Goal: Transaction & Acquisition: Purchase product/service

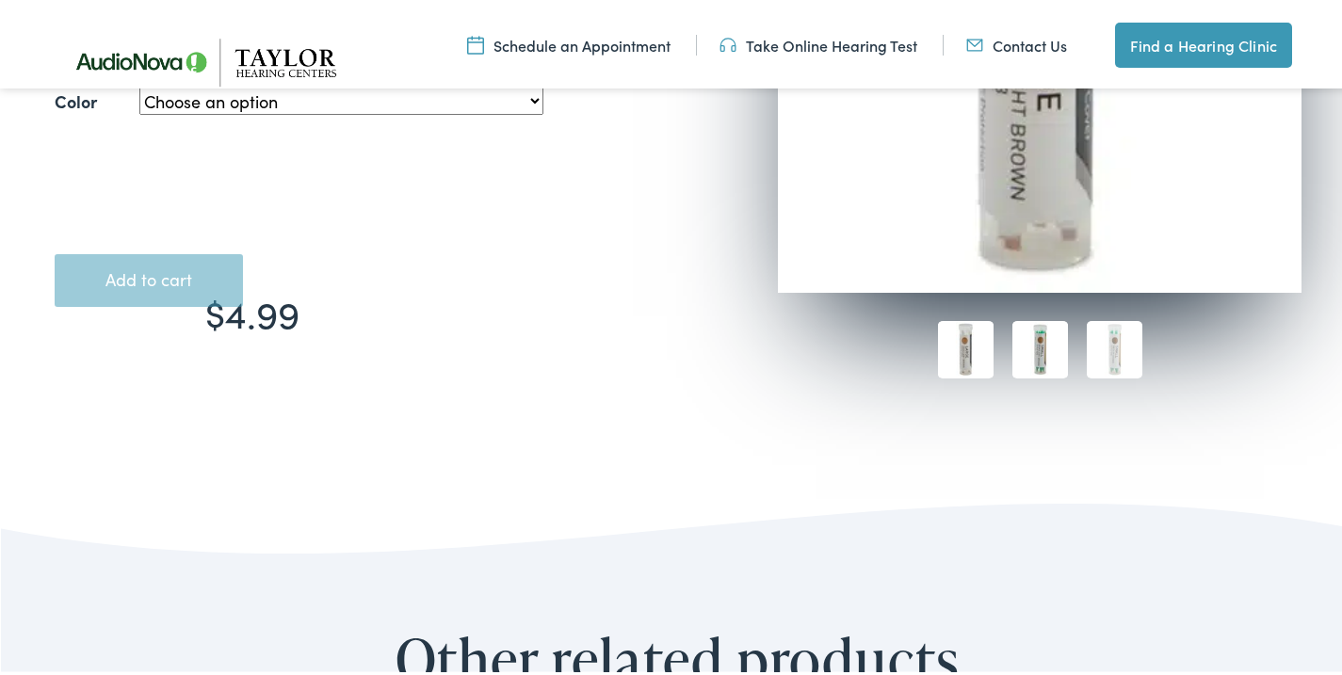
click at [1029, 346] on img at bounding box center [1040, 345] width 56 height 57
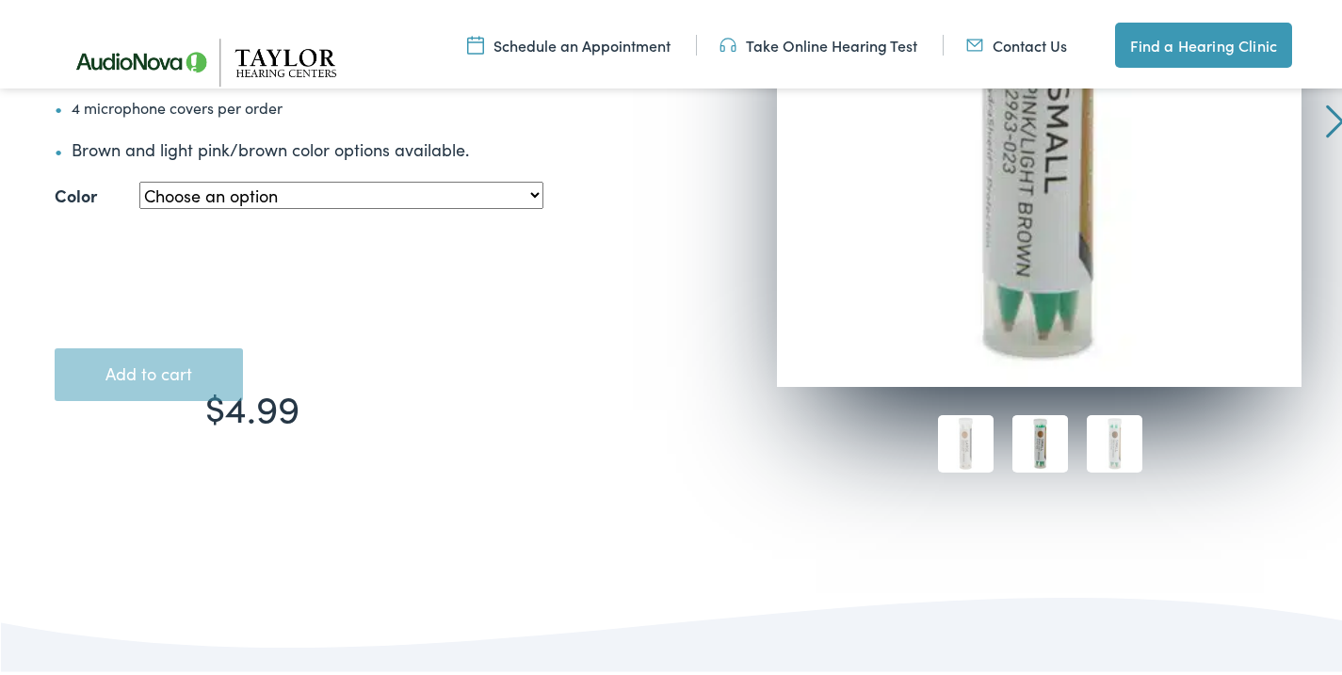
scroll to position [565, 0]
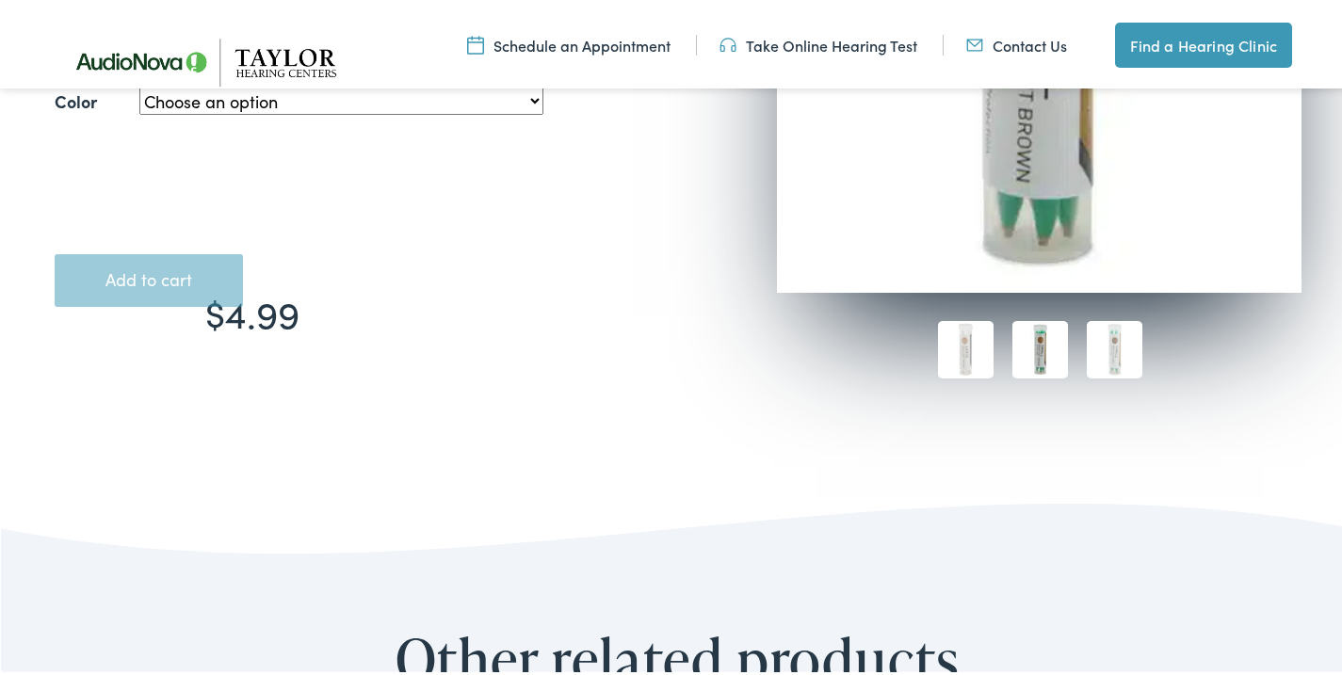
click at [179, 285] on button "Add to cart" at bounding box center [149, 276] width 188 height 53
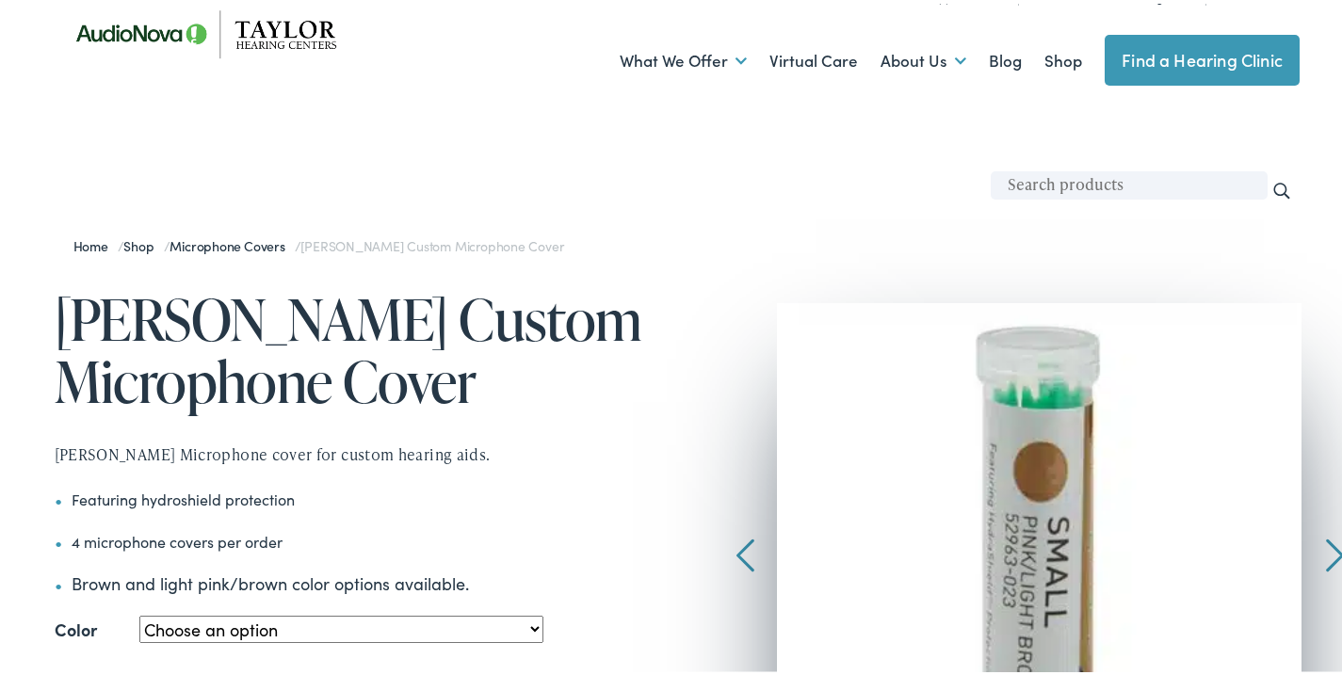
scroll to position [0, 0]
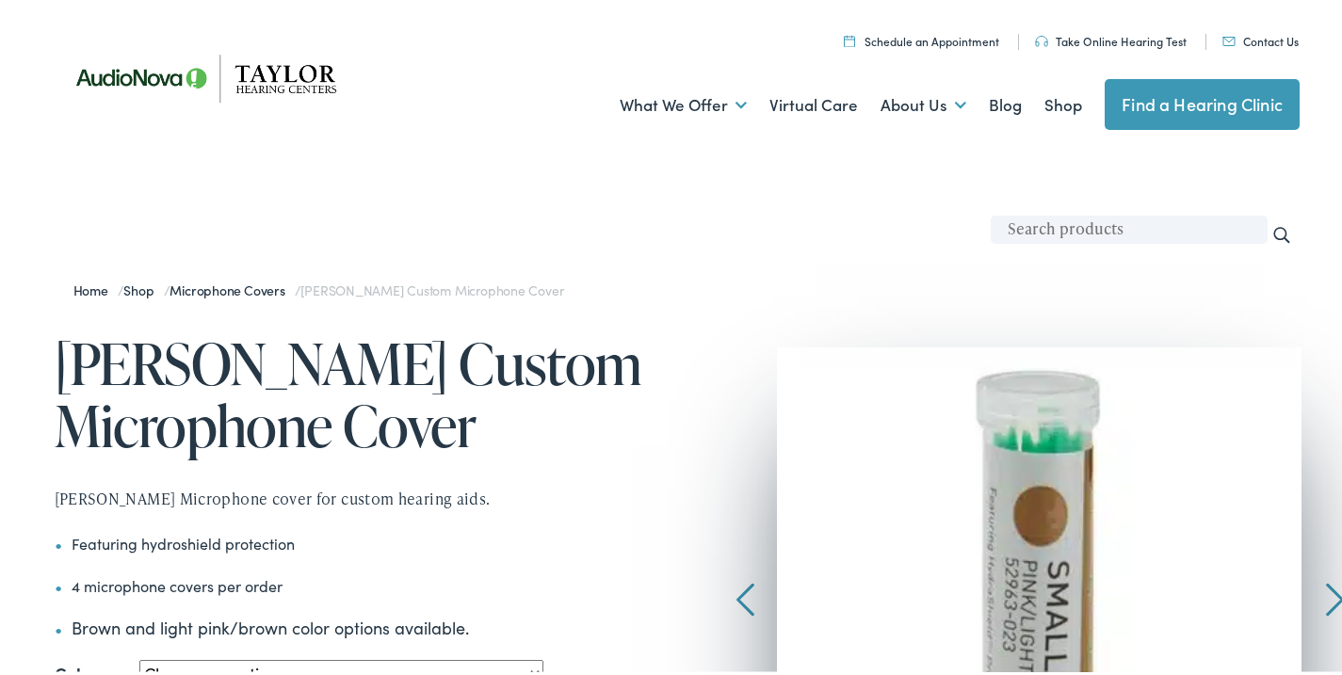
click at [1164, 92] on link "Find a Hearing Clinic" at bounding box center [1202, 100] width 195 height 51
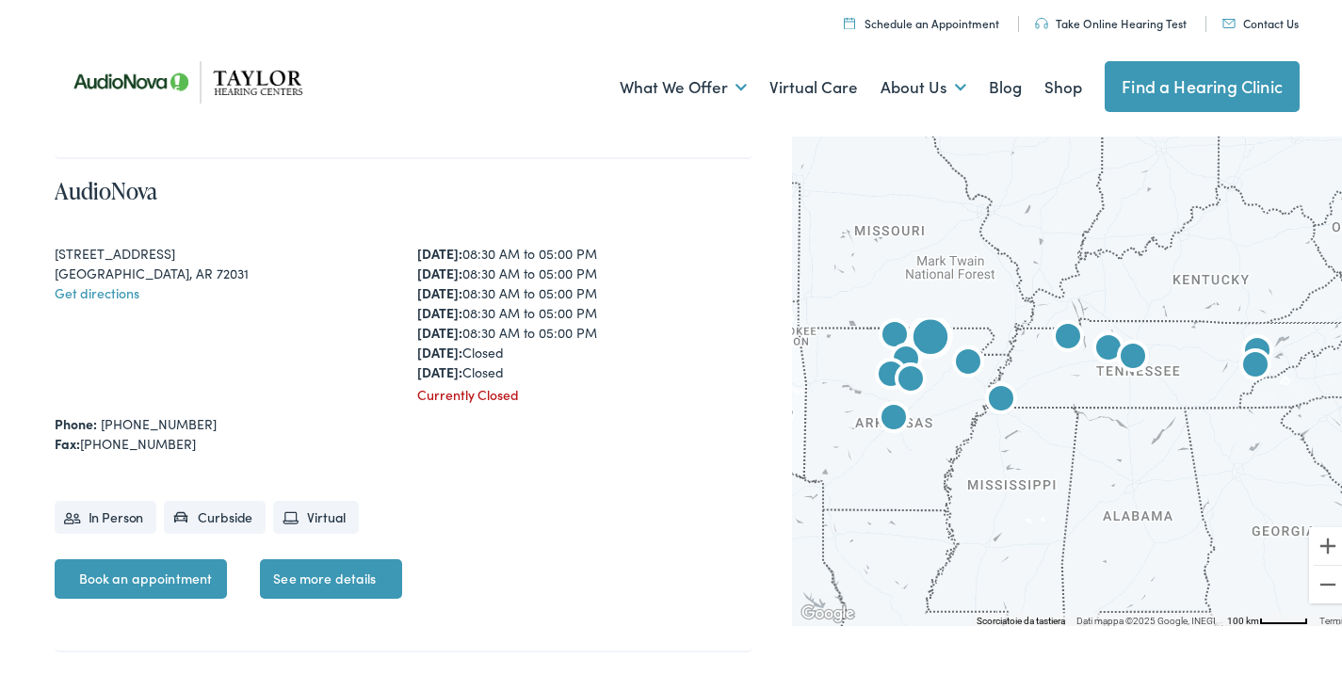
scroll to position [942, 0]
